Goal: Task Accomplishment & Management: Manage account settings

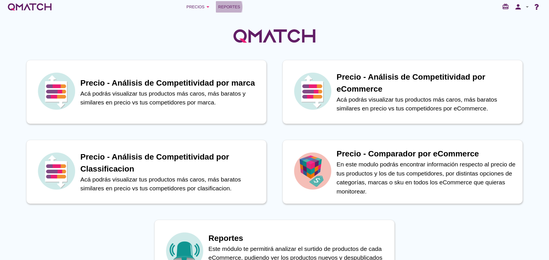
click at [222, 7] on span "Reportes" at bounding box center [229, 6] width 22 height 7
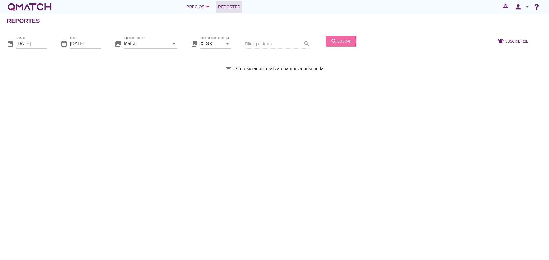
click at [334, 45] on button "search buscar" at bounding box center [341, 41] width 30 height 10
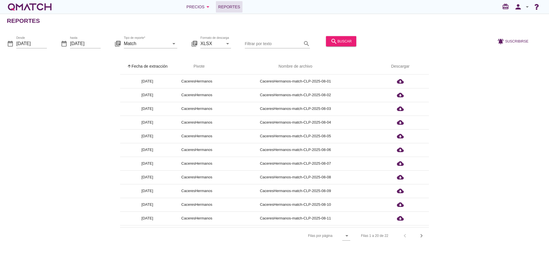
click at [153, 62] on th "arrow_upward Fecha de extracción" at bounding box center [147, 67] width 54 height 16
click at [517, 8] on icon "person" at bounding box center [517, 7] width 11 height 8
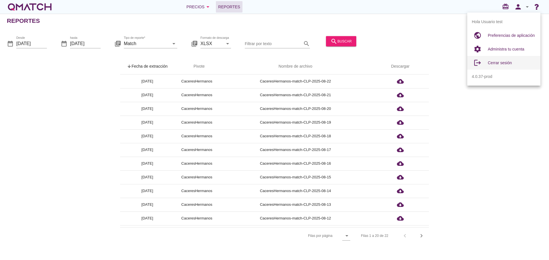
click at [500, 66] on div "Cerrar sesión" at bounding box center [512, 62] width 48 height 7
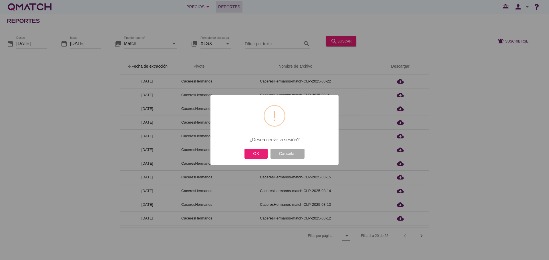
drag, startPoint x: 259, startPoint y: 156, endPoint x: 317, endPoint y: 143, distance: 59.8
click at [259, 156] on button "OK" at bounding box center [255, 154] width 23 height 10
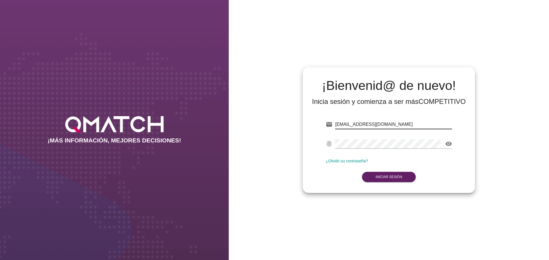
click at [414, 127] on input "[EMAIL_ADDRESS][DOMAIN_NAME]" at bounding box center [393, 124] width 117 height 9
type input "[EMAIL_ADDRESS][DOMAIN_NAME]"
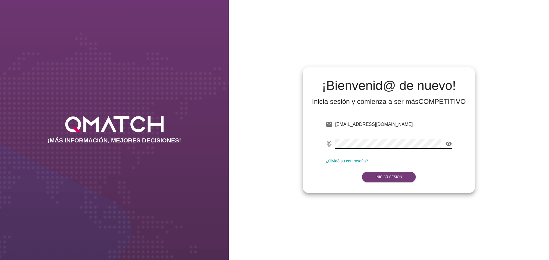
click at [387, 179] on button "Iniciar Sesión" at bounding box center [389, 177] width 54 height 10
